Goal: Information Seeking & Learning: Learn about a topic

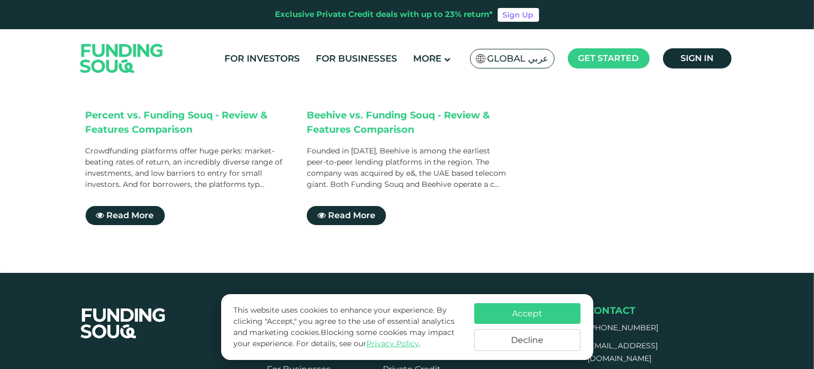
click at [543, 314] on button "Accept" at bounding box center [527, 313] width 106 height 21
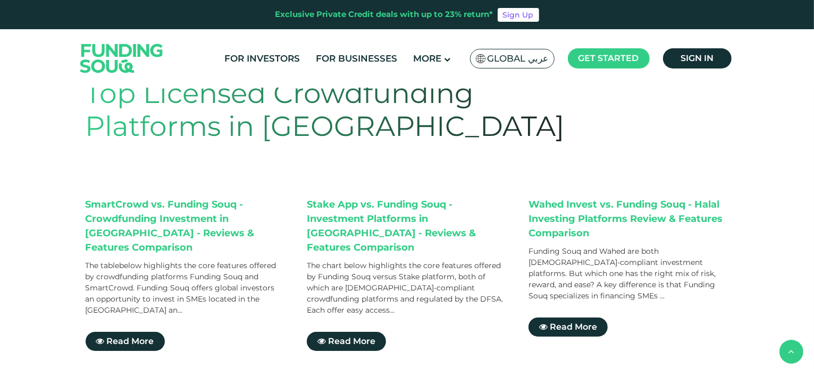
scroll to position [53, 0]
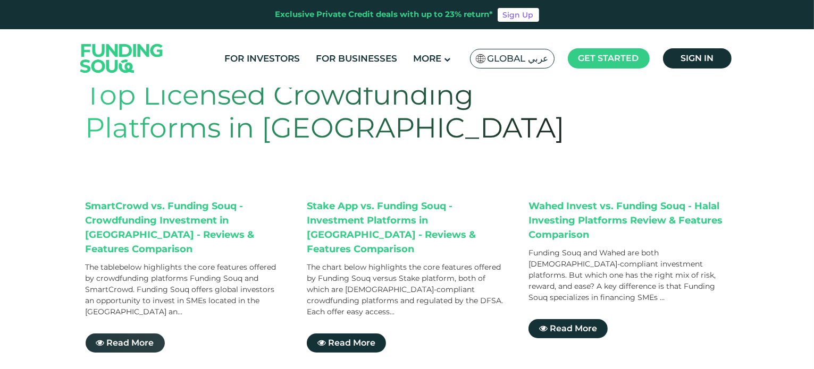
click at [129, 338] on span "Read More" at bounding box center [130, 343] width 47 height 10
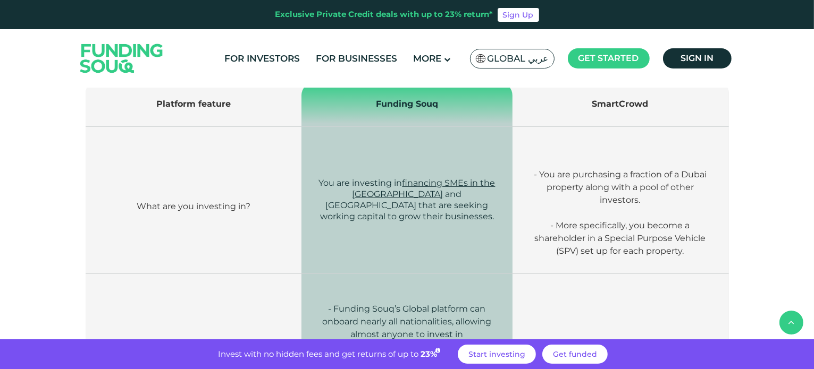
scroll to position [372, 0]
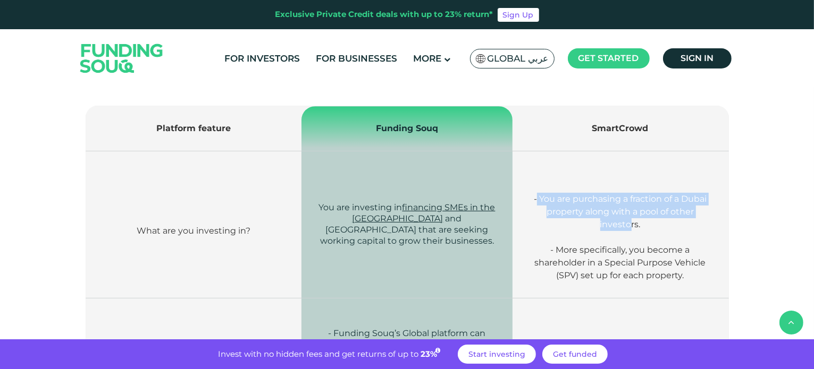
drag, startPoint x: 537, startPoint y: 197, endPoint x: 632, endPoint y: 227, distance: 99.5
click at [632, 227] on span "- You are purchasing a fraction of a Dubai property along with a pool of other …" at bounding box center [620, 212] width 173 height 36
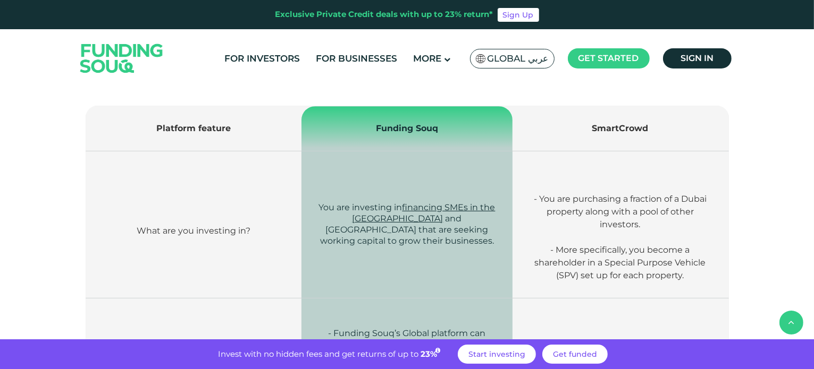
click at [554, 257] on p "- More specifically, you become a shareholder in a Special Purpose Vehicle (SPV…" at bounding box center [620, 263] width 184 height 38
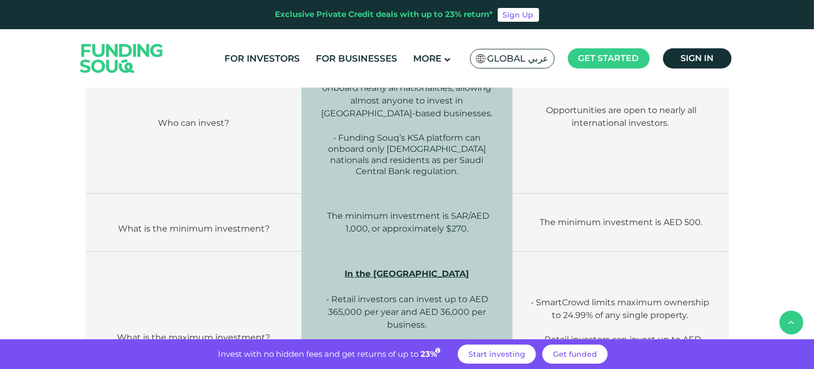
scroll to position [585, 0]
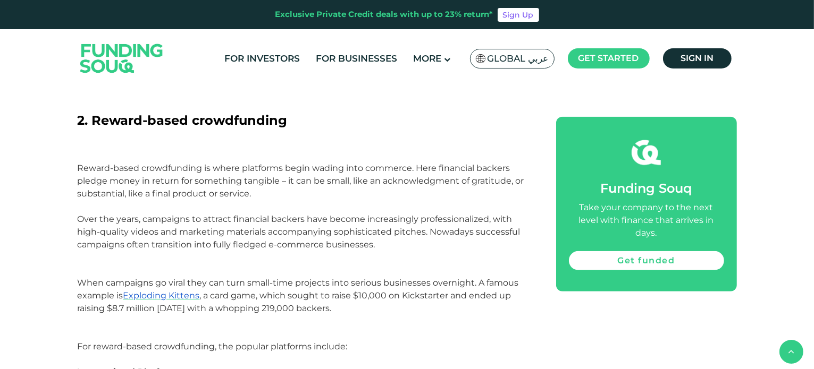
scroll to position [1169, 0]
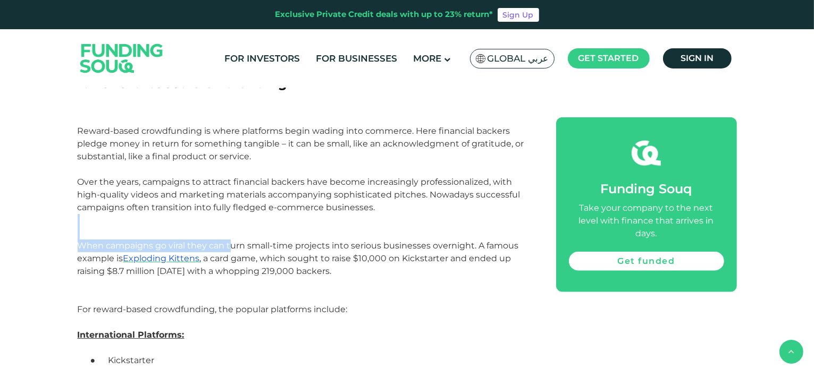
drag, startPoint x: 47, startPoint y: 238, endPoint x: 230, endPoint y: 246, distance: 183.0
click at [235, 231] on p "Over the years, campaigns to attract financial backers have become increasingly…" at bounding box center [305, 233] width 454 height 115
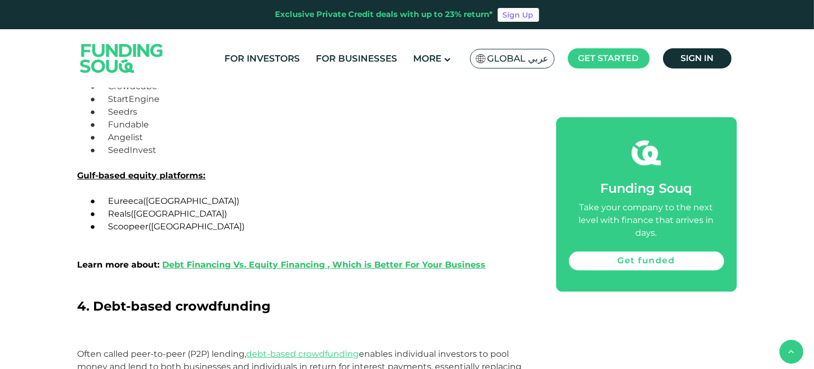
scroll to position [1989, 0]
